Goal: Task Accomplishment & Management: Manage account settings

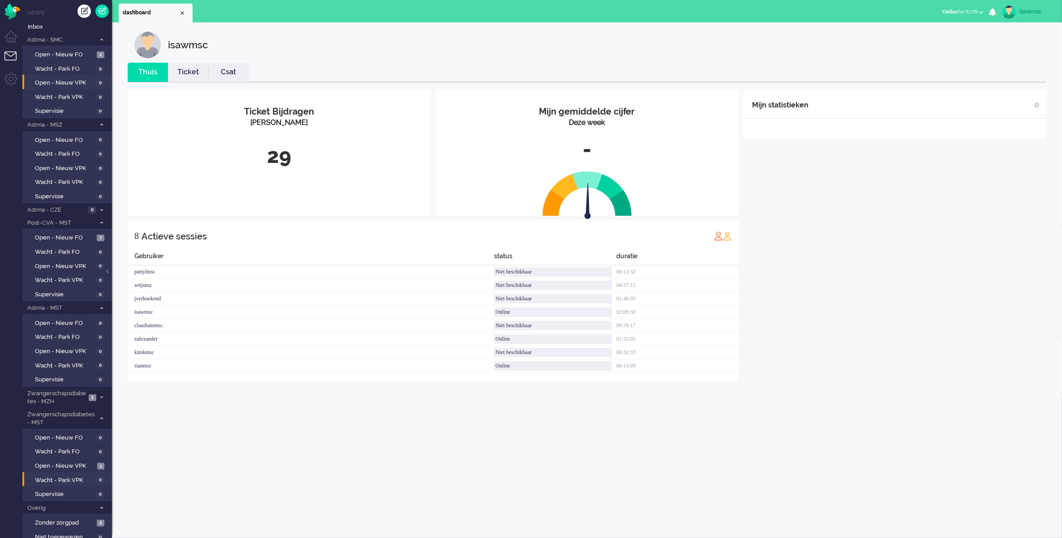
scroll to position [52, 0]
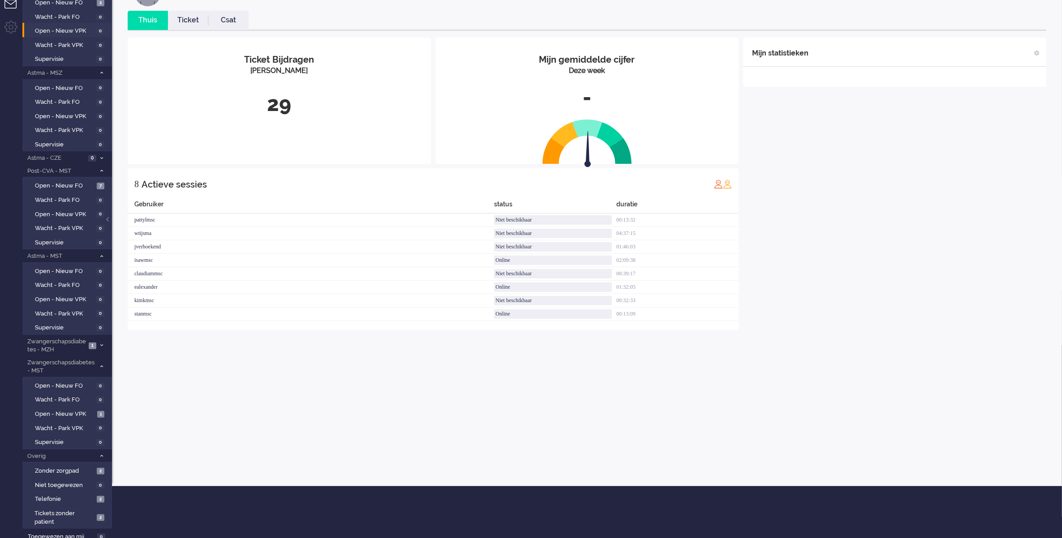
click at [164, 399] on div "isawmsc Thuis Ticket Csat Mijn gemiddelde cijfer Deze week - Ticket Bijdragen P…" at bounding box center [587, 228] width 950 height 516
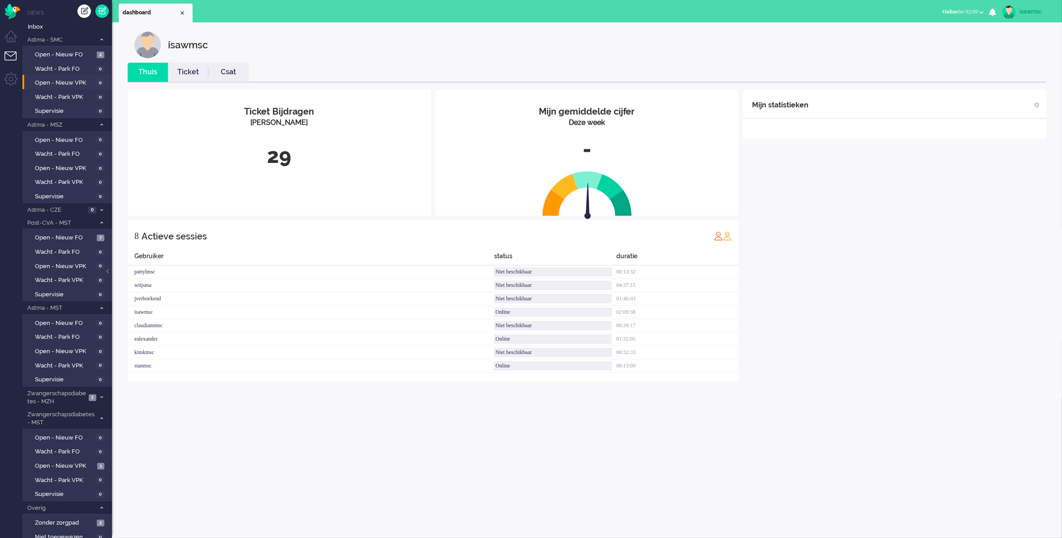
click at [305, 61] on div "isawmsc Thuis Ticket Csat Mijn gemiddelde cijfer Deze week - Ticket Bijdragen P…" at bounding box center [587, 214] width 932 height 366
click at [336, 41] on div "isawmsc" at bounding box center [593, 44] width 919 height 27
click at [95, 348] on link "Open - Nieuw VPK 1" at bounding box center [68, 351] width 85 height 10
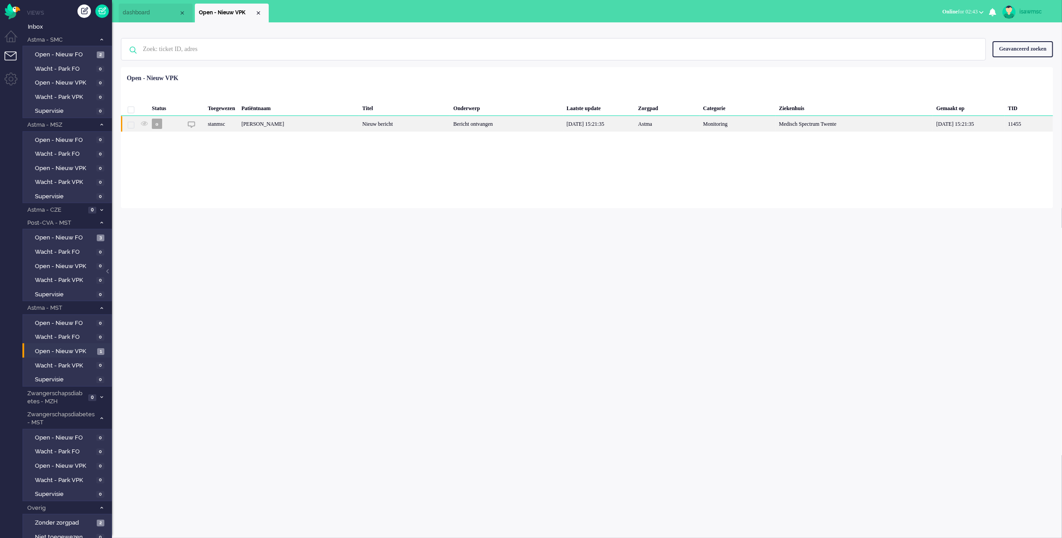
click at [328, 127] on div "[PERSON_NAME]" at bounding box center [298, 124] width 121 height 16
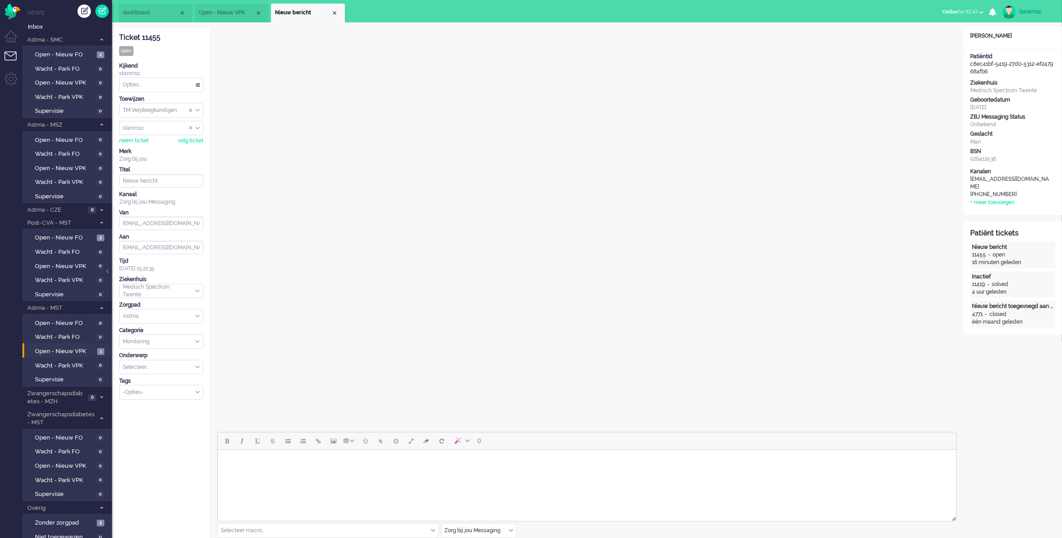
click at [337, 12] on li "Nieuw bericht" at bounding box center [308, 13] width 74 height 19
click at [337, 12] on div "Close tab" at bounding box center [333, 12] width 7 height 7
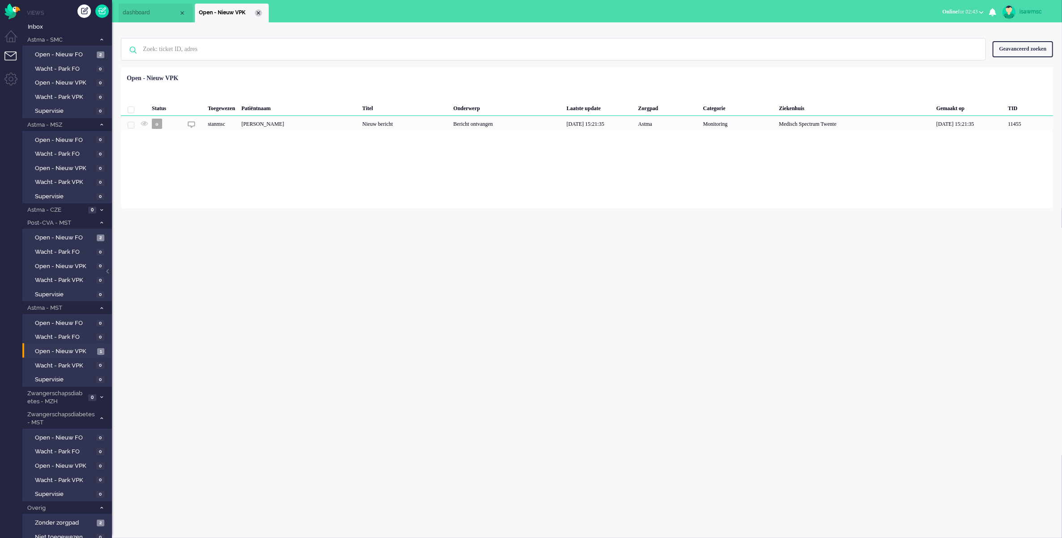
click at [260, 14] on div "Close tab" at bounding box center [258, 12] width 7 height 7
